Goal: Find specific page/section: Find specific page/section

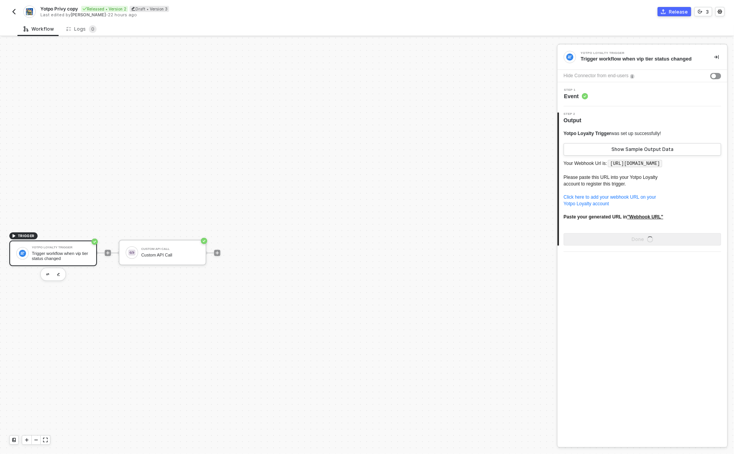
scroll to position [14, 0]
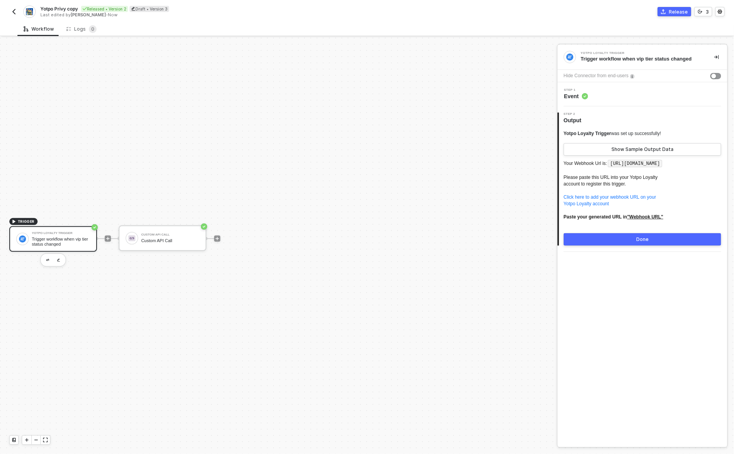
click at [138, 30] on div "Workflow Logs 0" at bounding box center [375, 29] width 717 height 14
click at [78, 30] on div "Logs 0" at bounding box center [81, 29] width 30 height 8
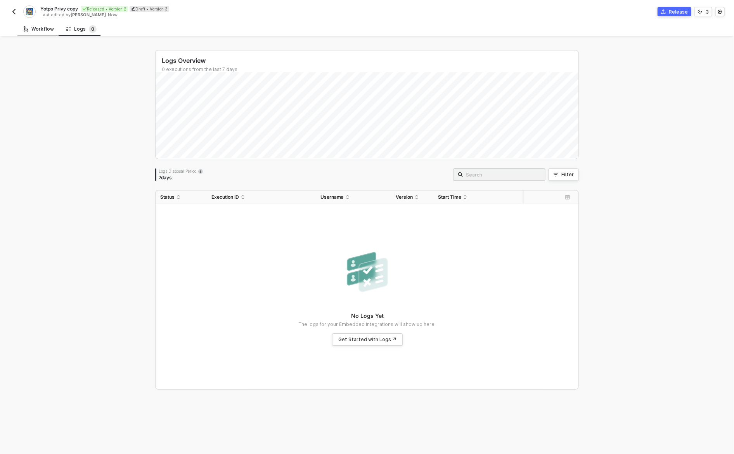
click at [41, 26] on div "Workflow" at bounding box center [39, 29] width 30 height 6
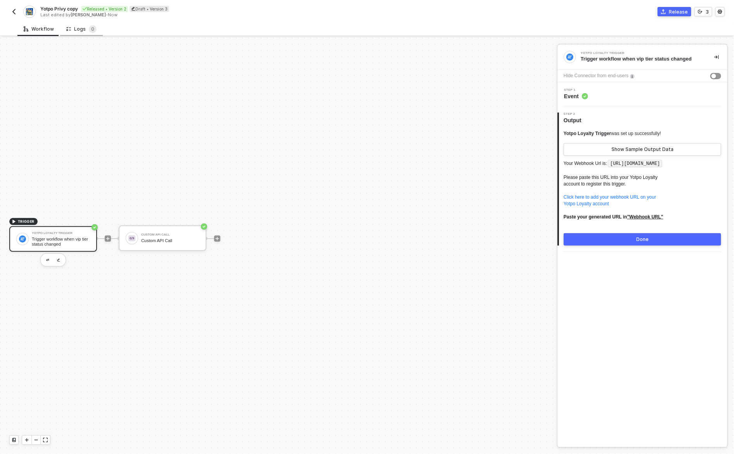
click at [78, 33] on div "Logs 0" at bounding box center [81, 29] width 43 height 14
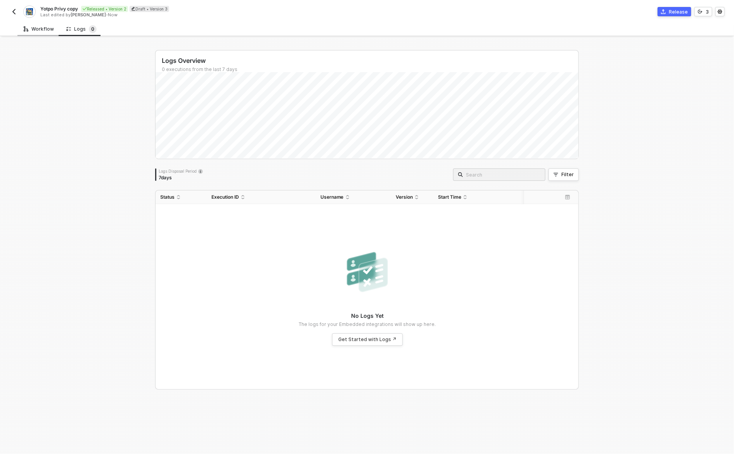
click at [46, 31] on div "Workflow" at bounding box center [39, 29] width 30 height 6
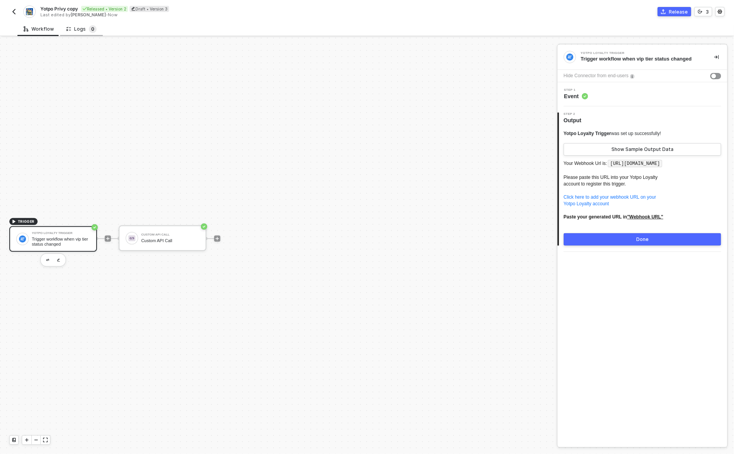
click at [89, 31] on span "0" at bounding box center [93, 29] width 8 height 8
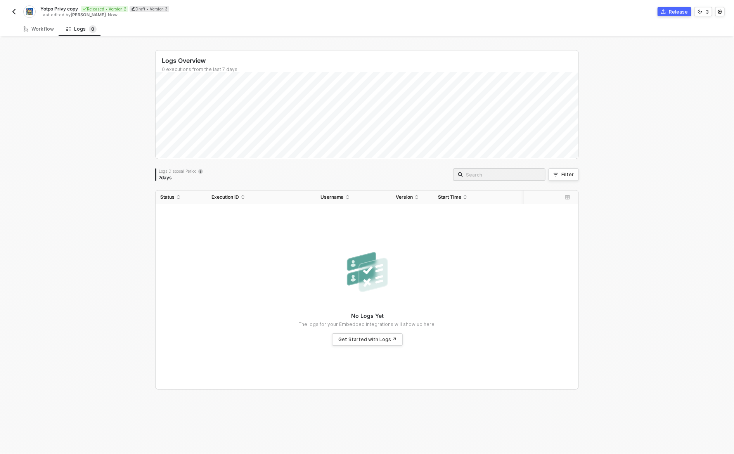
click at [14, 10] on img "button" at bounding box center [14, 12] width 6 height 6
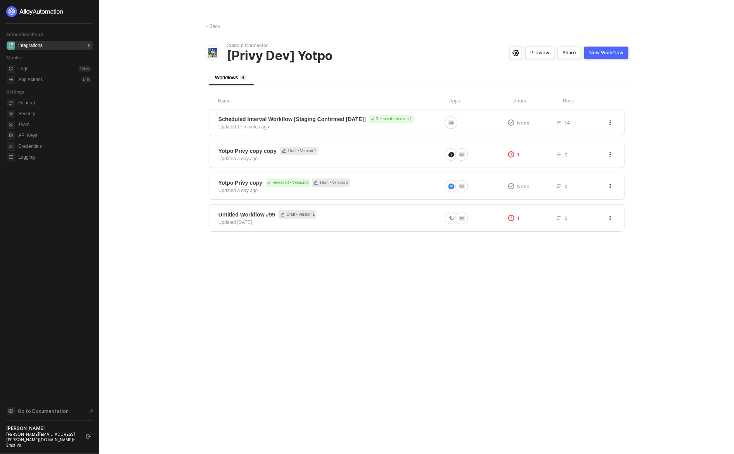
click at [151, 304] on main "← Back Custom Connector [Privy Dev] Yotpo Preview Share New Workflow Workflows …" at bounding box center [367, 227] width 734 height 454
click at [156, 336] on main "← Back Custom Connector [Privy Dev] Yotpo Preview Share New Workflow Workflows …" at bounding box center [367, 227] width 734 height 454
click at [361, 288] on div "← Back Custom Connector [Privy Dev] Yotpo Preview Share New Workflow Workflows …" at bounding box center [417, 227] width 443 height 454
